Goal: Information Seeking & Learning: Learn about a topic

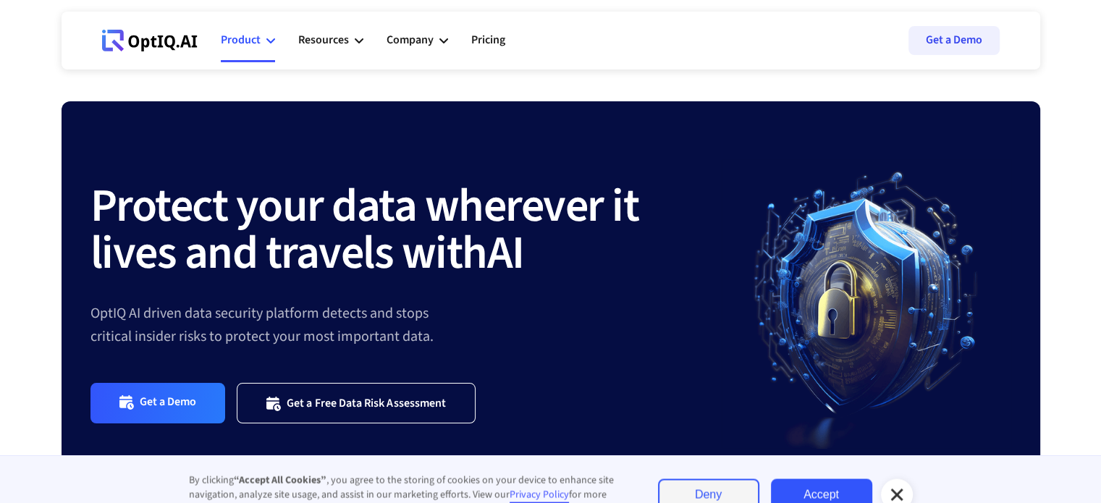
click at [271, 35] on div "Product" at bounding box center [248, 40] width 54 height 43
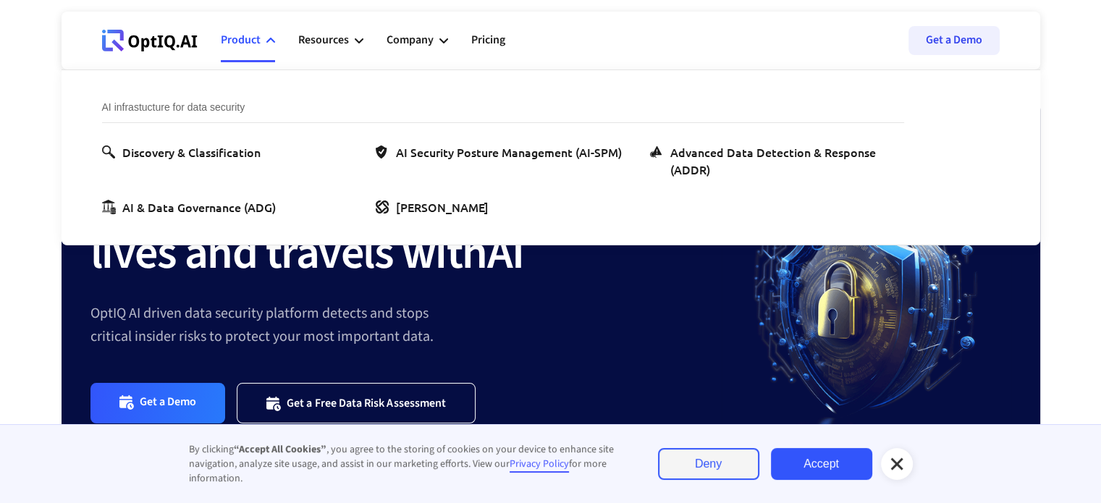
click at [793, 461] on link "Accept" at bounding box center [821, 464] width 101 height 32
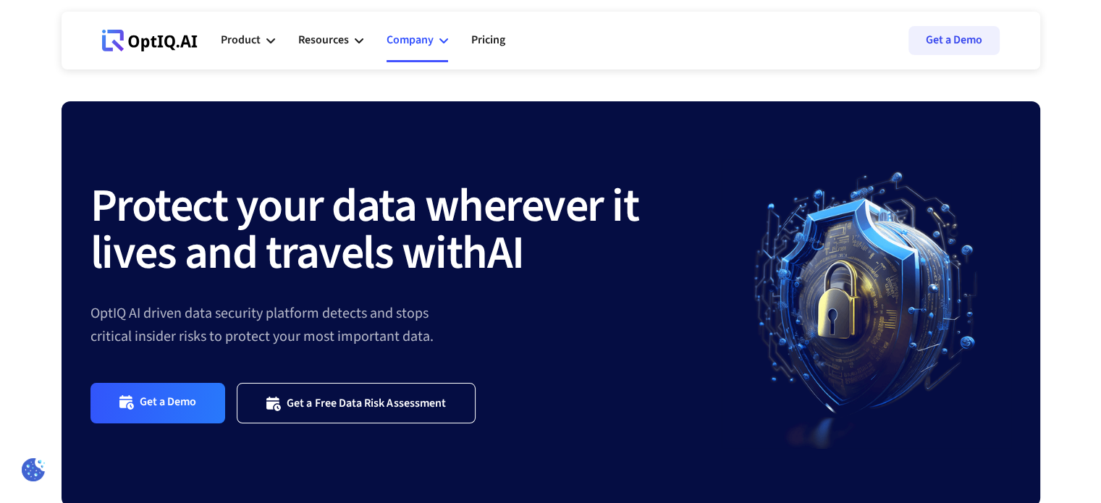
click at [434, 42] on div "Company" at bounding box center [418, 40] width 62 height 43
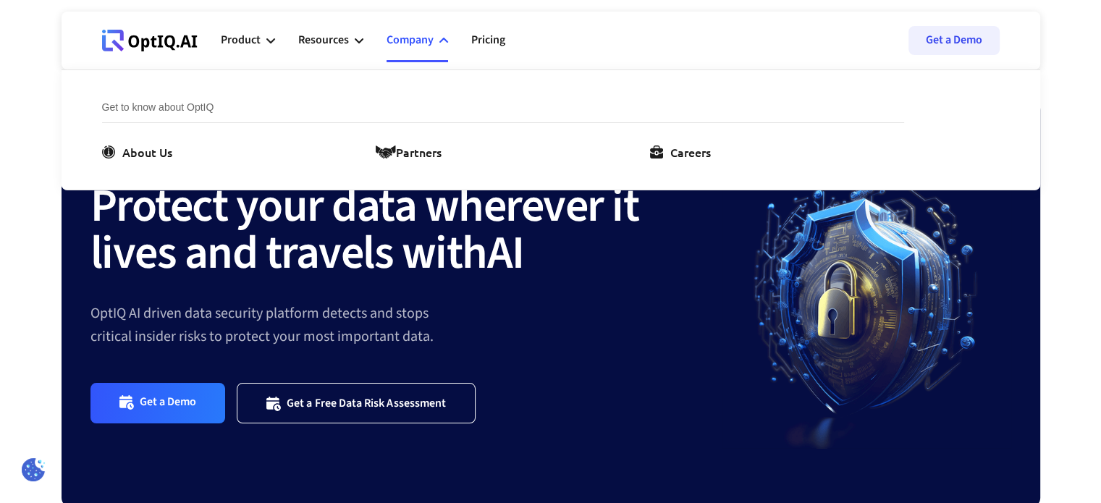
click at [371, 40] on ul "Product AI infrastucture for data security Discovery & Classification AI Securi…" at bounding box center [375, 40] width 308 height 43
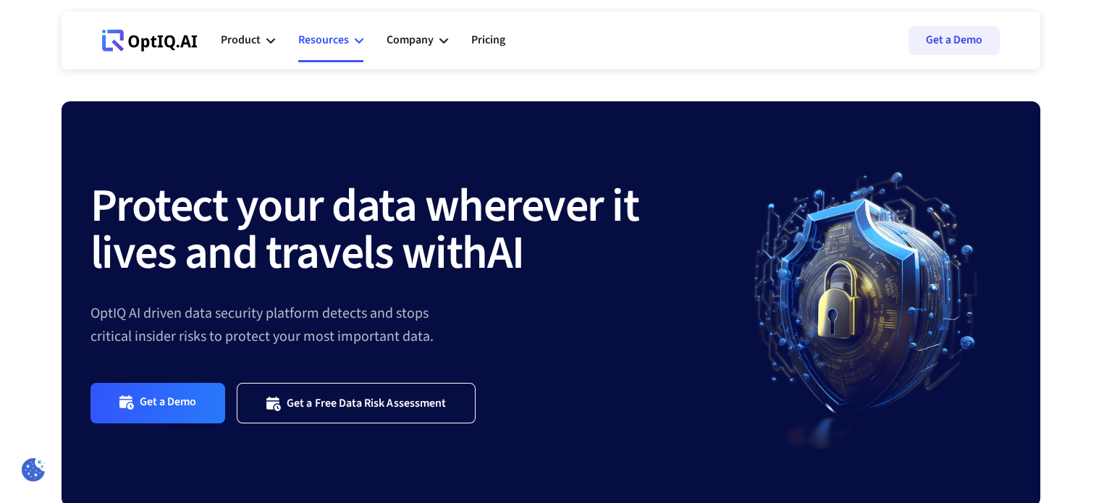
click at [358, 41] on icon at bounding box center [359, 40] width 9 height 9
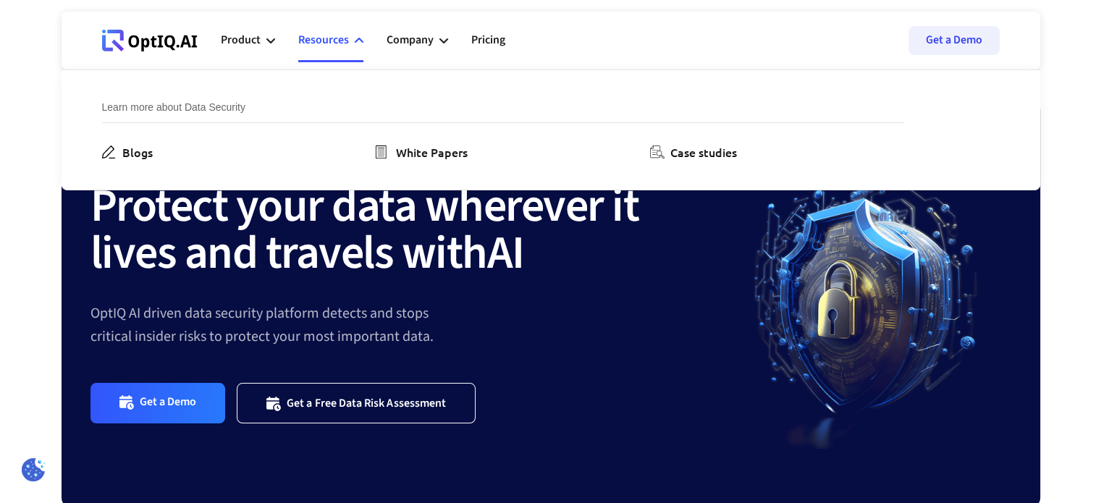
click at [276, 35] on ul "Product AI infrastucture for data security Discovery & Classification AI Securi…" at bounding box center [375, 40] width 308 height 43
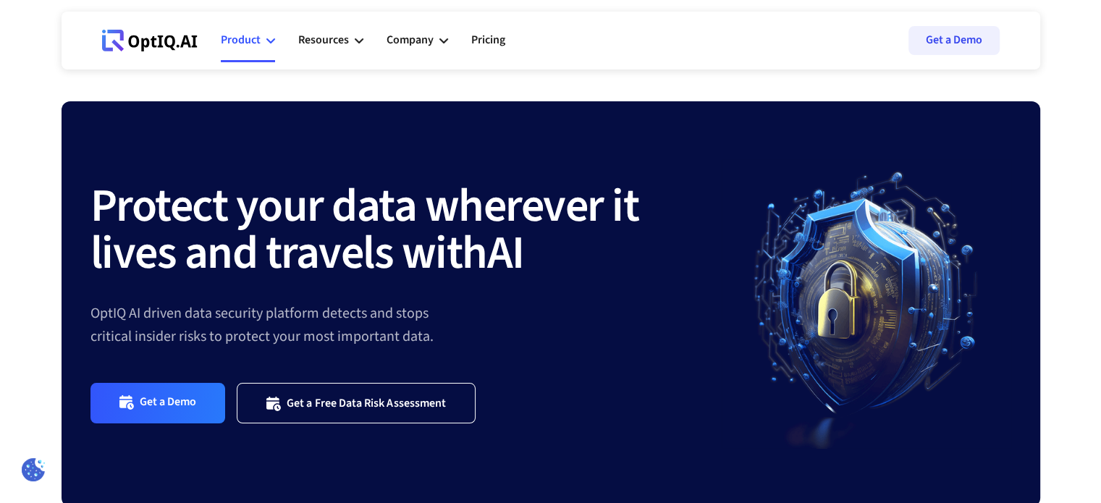
click at [267, 40] on icon at bounding box center [270, 40] width 9 height 5
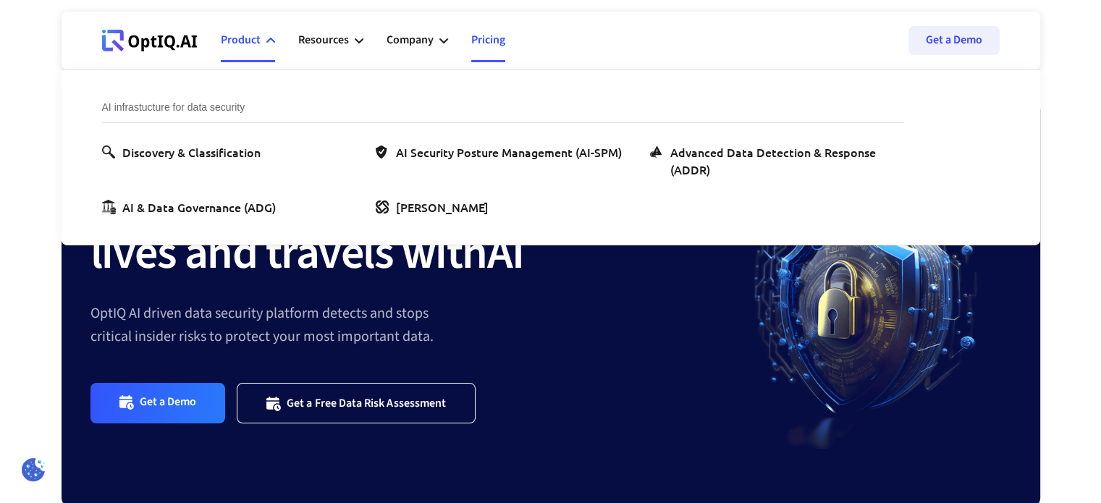
click at [492, 38] on link "Pricing" at bounding box center [488, 40] width 34 height 43
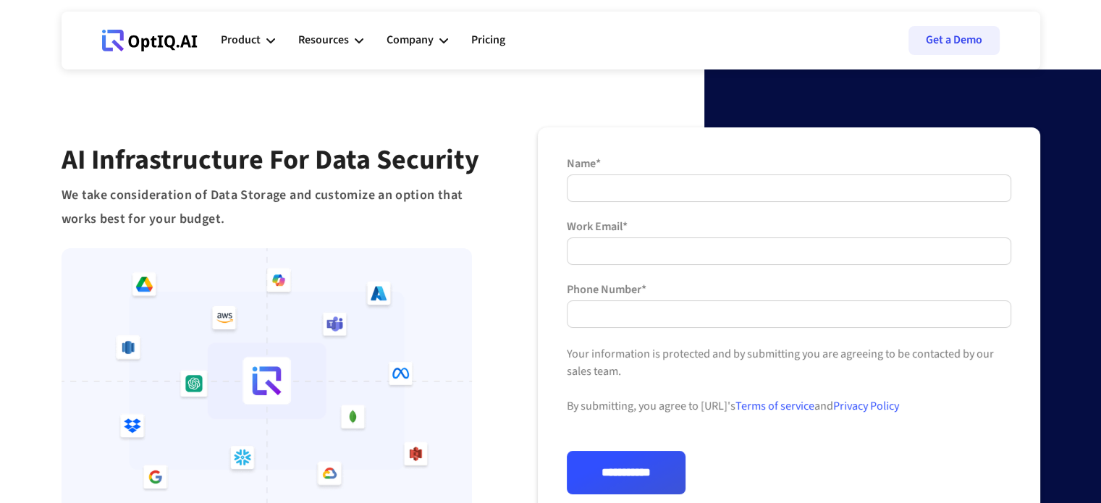
click at [6, 132] on div "**********" at bounding box center [550, 347] width 1101 height 694
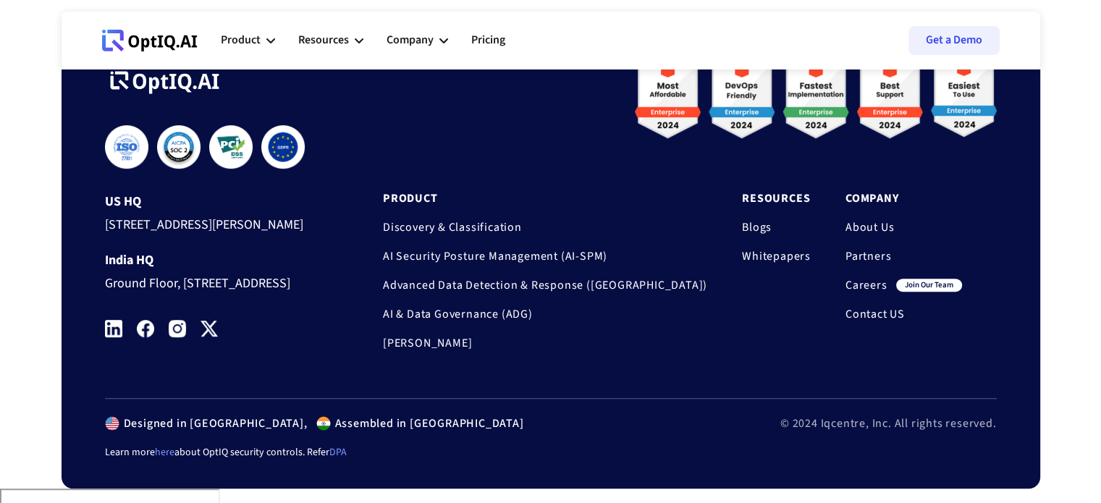
scroll to position [677, 0]
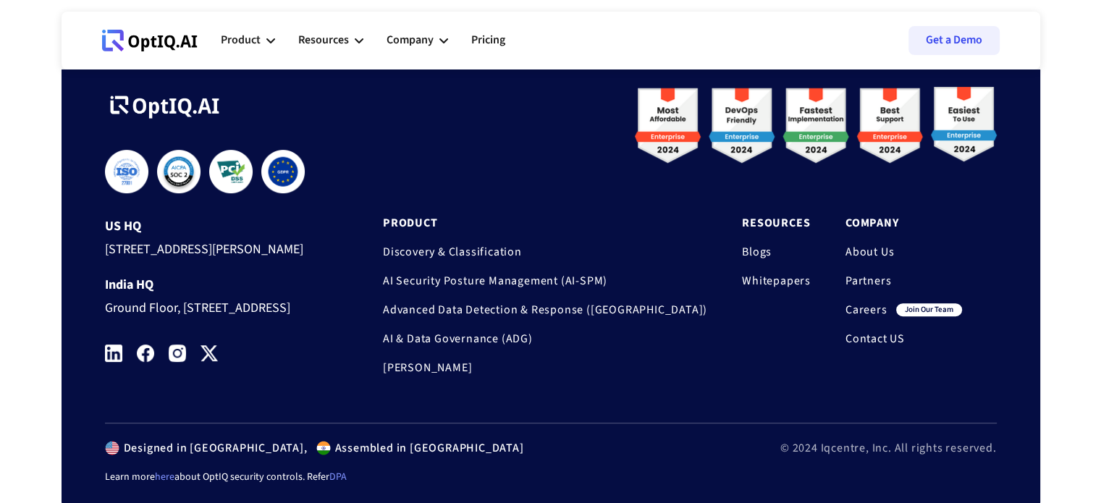
click at [105, 388] on div "US HQ [STREET_ADDRESS][PERSON_NAME] HQ Ground Floor, [STREET_ADDRESS]" at bounding box center [216, 237] width 223 height 301
click at [112, 362] on img at bounding box center [113, 353] width 17 height 17
